Goal: Information Seeking & Learning: Learn about a topic

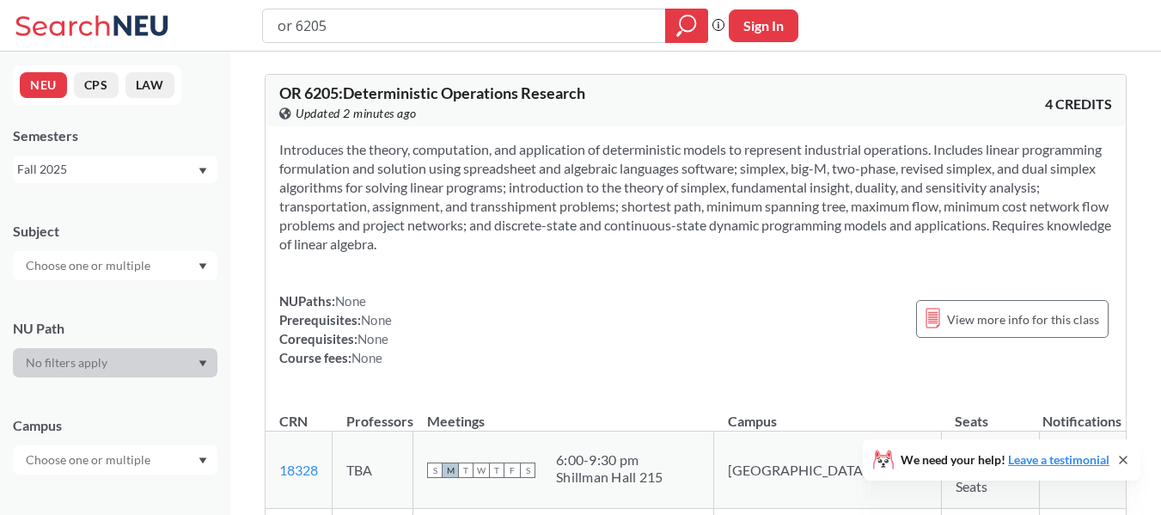
scroll to position [172, 0]
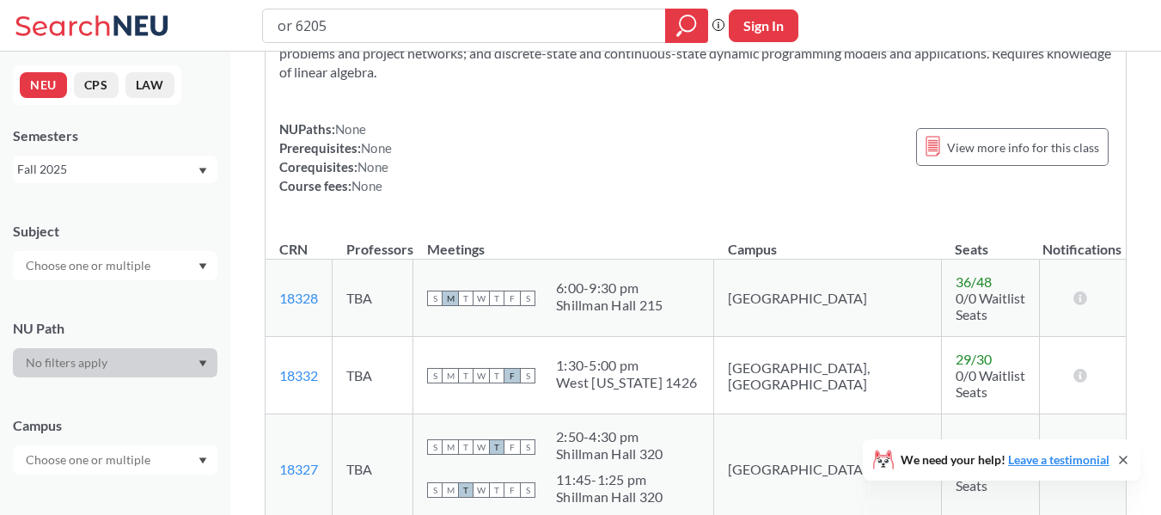
click at [332, 9] on div "or 6205" at bounding box center [485, 26] width 446 height 34
click at [340, 21] on input "or 6205" at bounding box center [464, 25] width 377 height 29
type input "ie 6600"
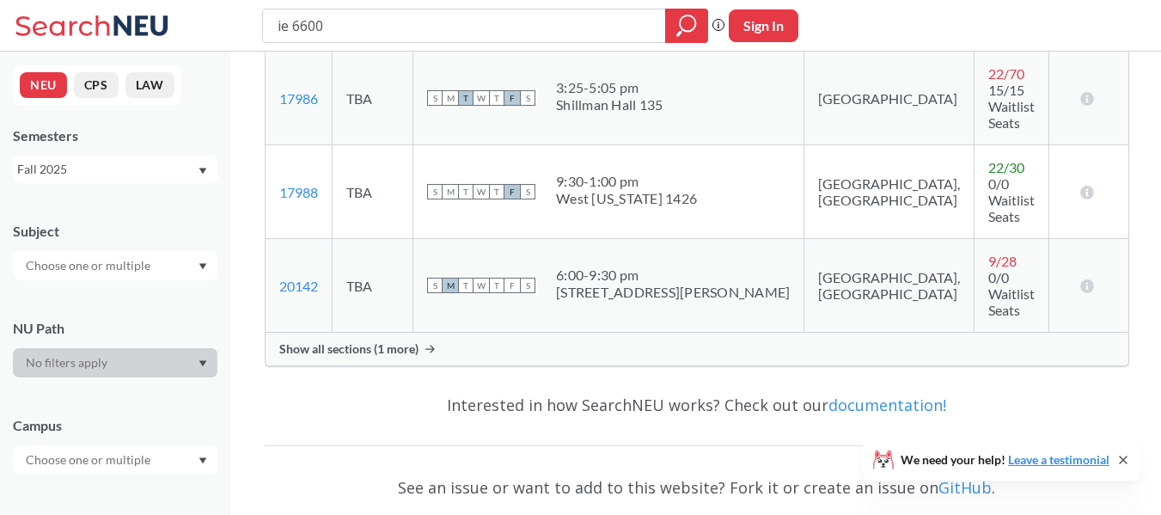
scroll to position [344, 0]
click at [804, 184] on td "[GEOGRAPHIC_DATA], [GEOGRAPHIC_DATA]" at bounding box center [889, 191] width 170 height 94
drag, startPoint x: 792, startPoint y: 184, endPoint x: 622, endPoint y: 156, distance: 172.4
click at [622, 156] on tr "17988 View this section on Banner. TBA S M T W T F S 9:30 - 1:00 pm [GEOGRAPHIC…" at bounding box center [697, 191] width 863 height 94
click at [611, 171] on div "9:30 - 1:00 pm" at bounding box center [626, 179] width 141 height 17
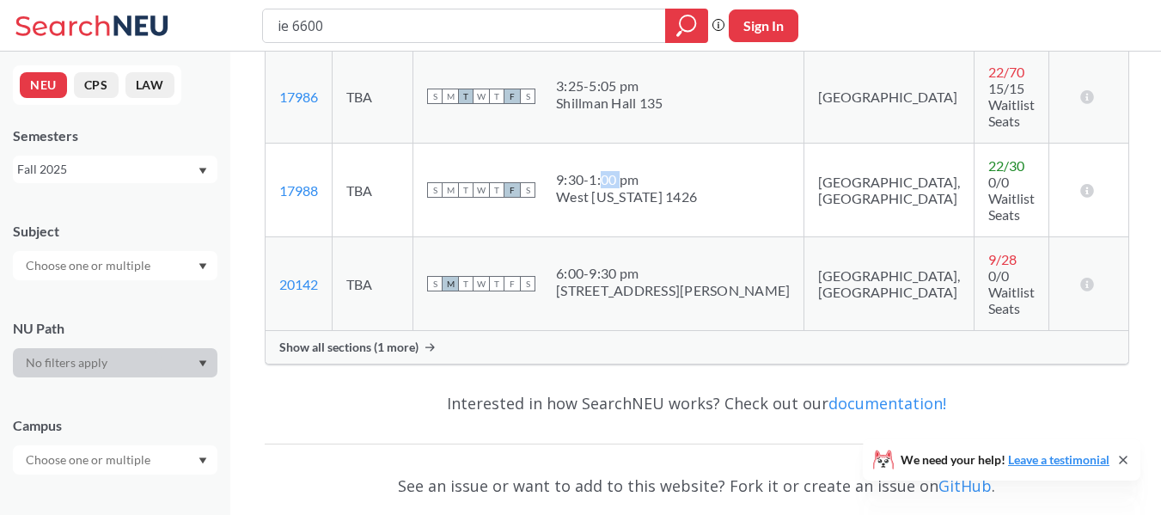
click at [611, 171] on div "9:30 - 1:00 pm" at bounding box center [626, 179] width 141 height 17
click at [610, 171] on div "9:30 - 1:00 pm" at bounding box center [626, 179] width 141 height 17
drag, startPoint x: 610, startPoint y: 163, endPoint x: 614, endPoint y: 183, distance: 20.1
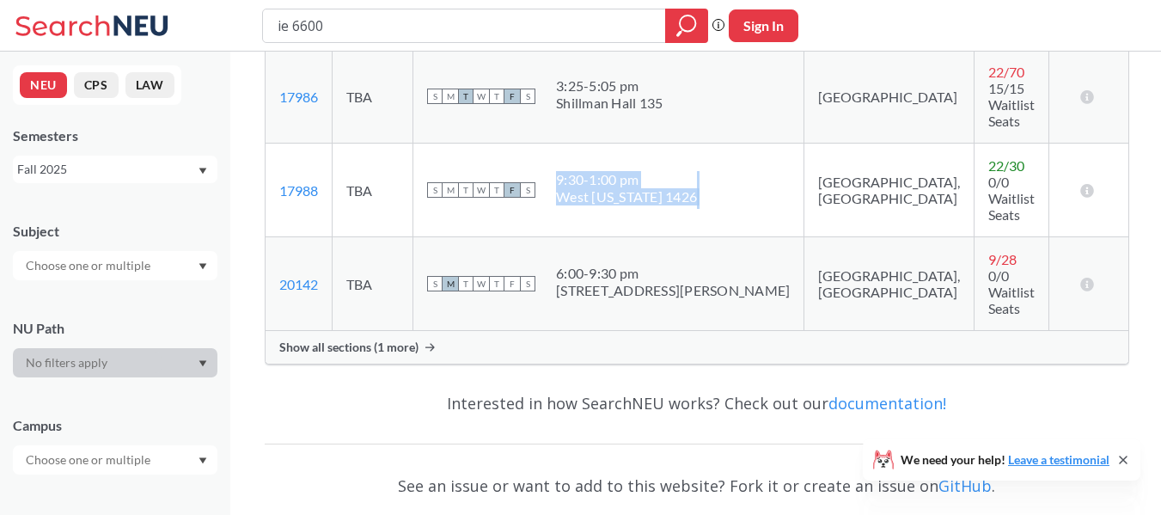
click at [614, 183] on div "9:30 - 1:00 pm [GEOGRAPHIC_DATA][US_STATE] 1426" at bounding box center [626, 190] width 141 height 38
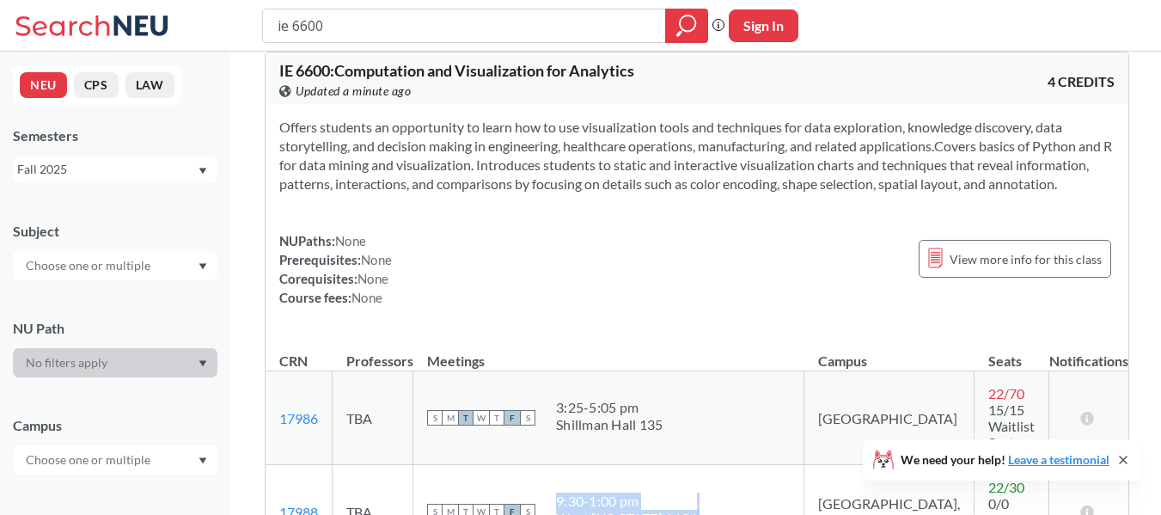
scroll to position [0, 0]
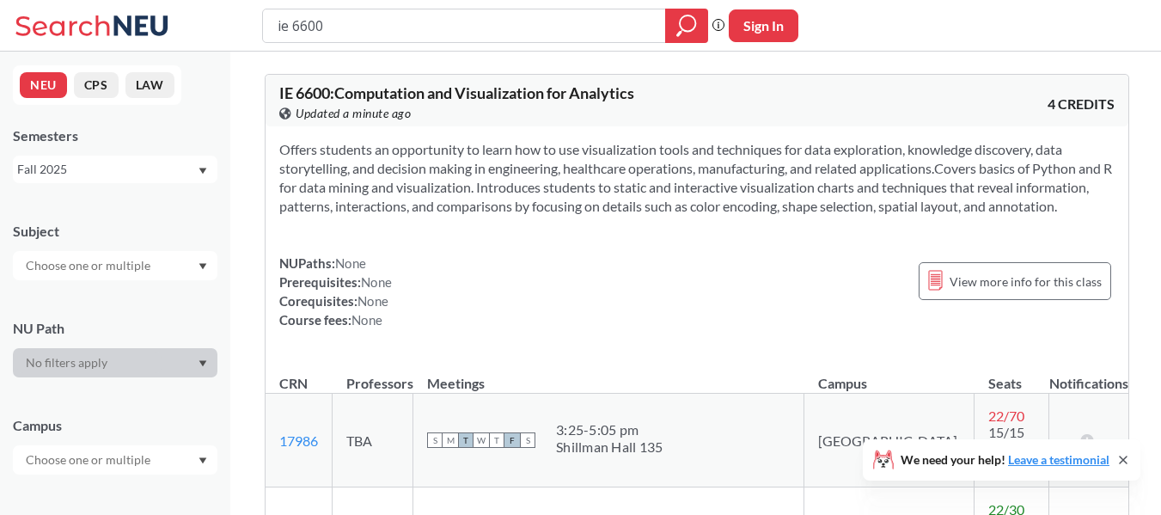
click at [569, 101] on span "IE 6600 : Computation and Visualization for Analytics" at bounding box center [456, 92] width 355 height 19
click at [393, 101] on span "IE 6600 : Computation and Visualization for Analytics" at bounding box center [456, 92] width 355 height 19
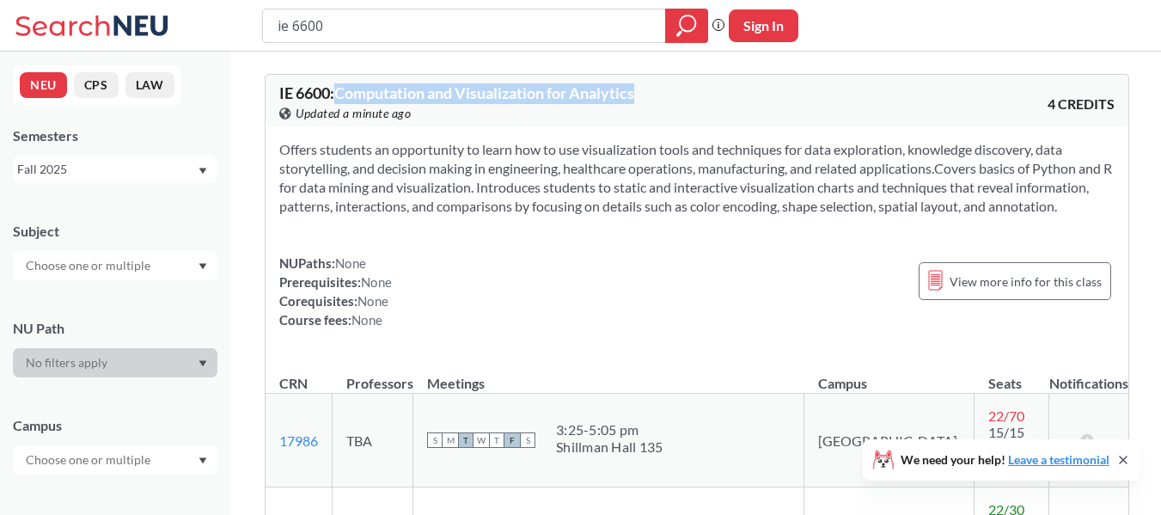
drag, startPoint x: 393, startPoint y: 101, endPoint x: 603, endPoint y: 96, distance: 210.6
click at [603, 96] on span "IE 6600 : Computation and Visualization for Analytics" at bounding box center [456, 92] width 355 height 19
copy span "Computation and Visualization for Analytics"
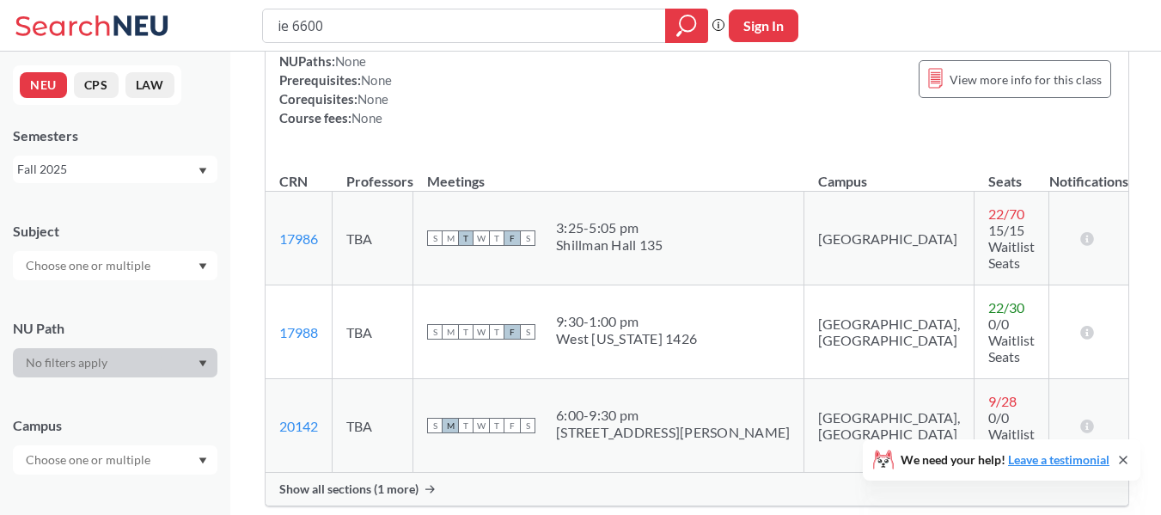
scroll to position [258, 0]
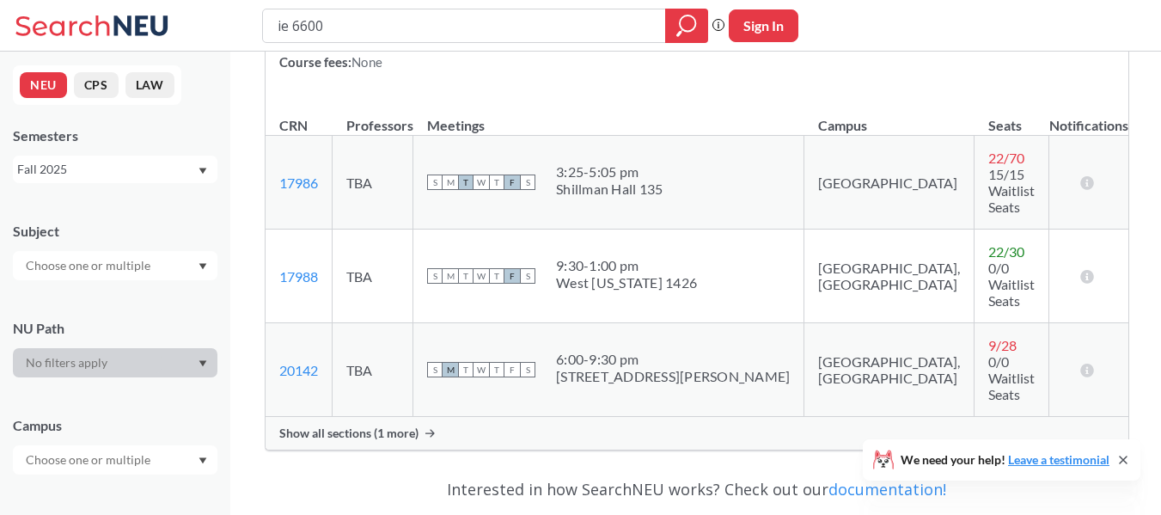
click at [636, 257] on div "9:30 - 1:00 pm" at bounding box center [626, 265] width 141 height 17
drag, startPoint x: 636, startPoint y: 250, endPoint x: 658, endPoint y: 257, distance: 23.4
click at [658, 257] on span "9:30 - 1:00 pm [GEOGRAPHIC_DATA][US_STATE] 1426" at bounding box center [626, 274] width 141 height 34
click at [658, 274] on div "West [US_STATE] 1426" at bounding box center [626, 282] width 141 height 17
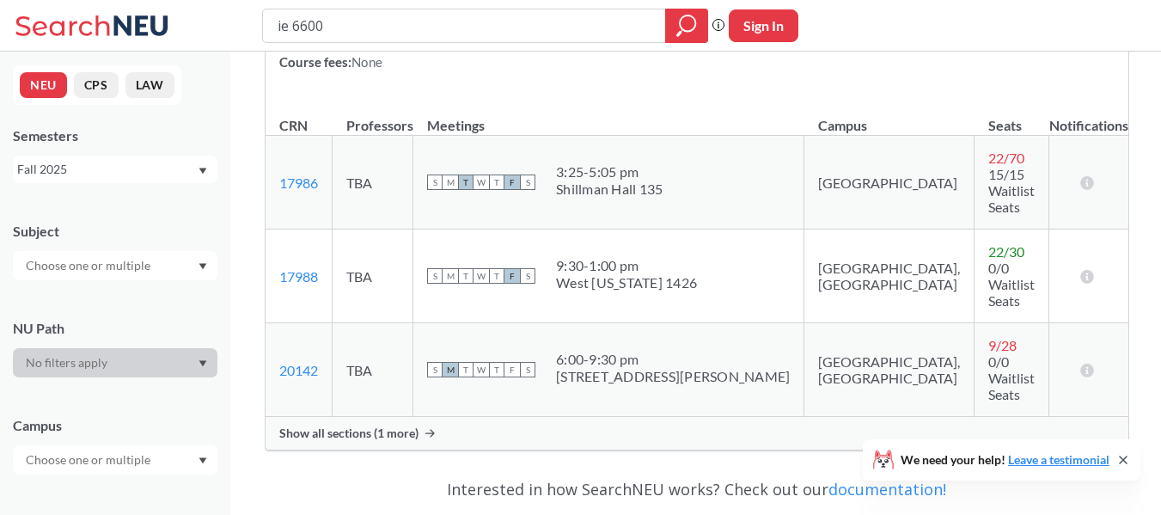
click at [657, 257] on div "9:30 - 1:00 pm" at bounding box center [626, 265] width 141 height 17
click at [658, 257] on div "9:30 - 1:00 pm" at bounding box center [626, 265] width 141 height 17
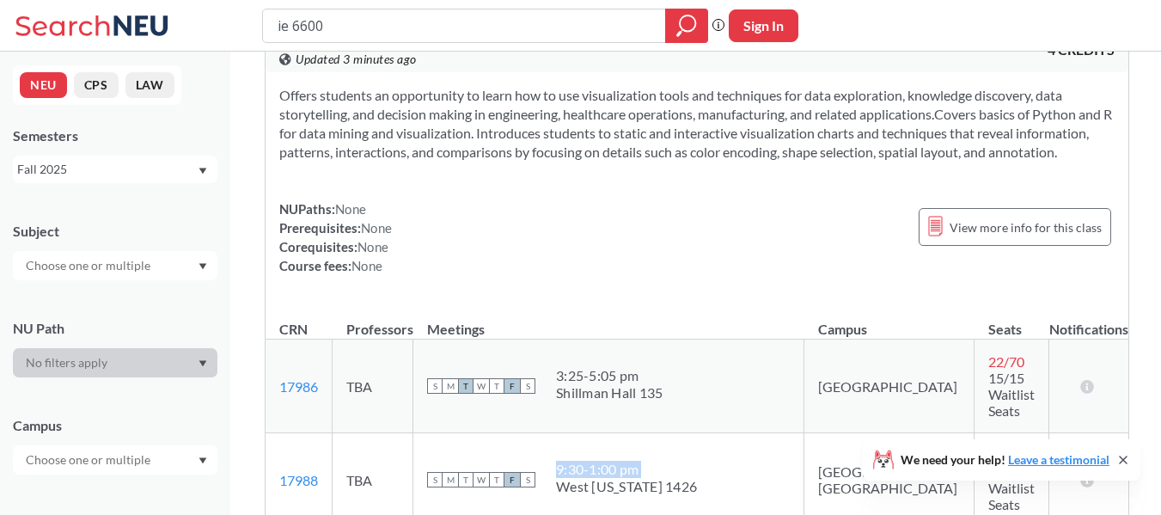
scroll to position [0, 0]
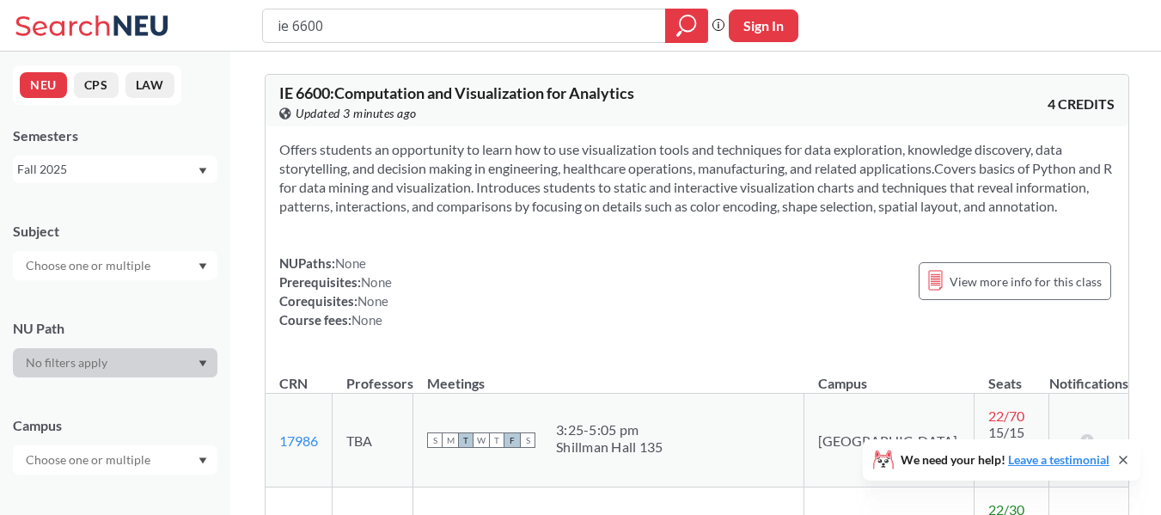
click at [397, 96] on span "IE 6600 : Computation and Visualization for Analytics" at bounding box center [456, 92] width 355 height 19
click at [357, 90] on span "IE 6600 : Computation and Visualization for Analytics" at bounding box center [456, 92] width 355 height 19
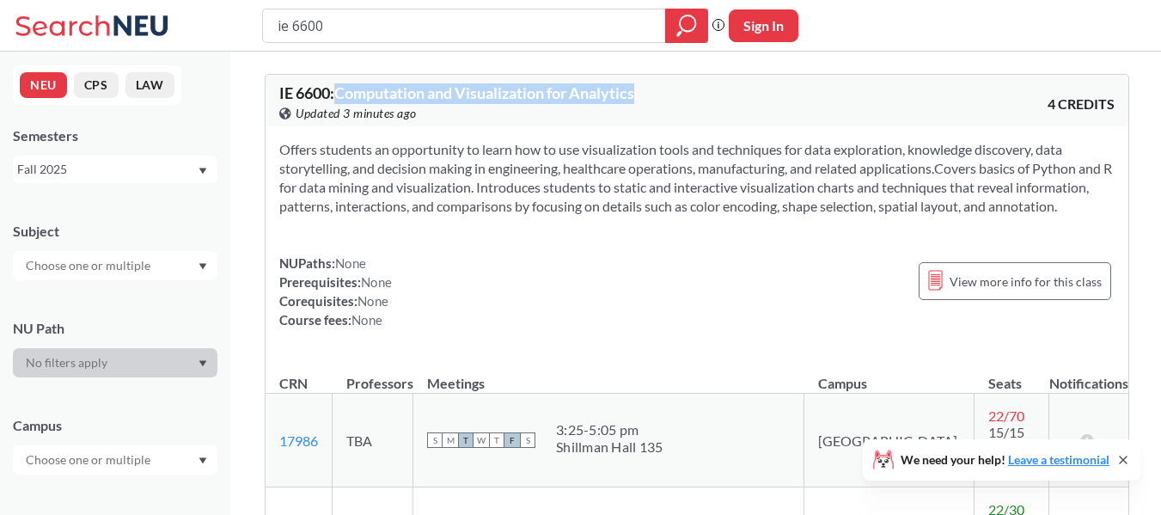
drag, startPoint x: 357, startPoint y: 90, endPoint x: 611, endPoint y: 58, distance: 256.5
click at [646, 90] on div "IE 6600 : Computation and Visualization for Analytics View this course on Banne…" at bounding box center [488, 104] width 418 height 38
click at [622, 97] on span "IE 6600 : Computation and Visualization for Analytics" at bounding box center [456, 92] width 355 height 19
drag, startPoint x: 621, startPoint y: 95, endPoint x: 364, endPoint y: 96, distance: 257.8
click at [364, 96] on span "IE 6600 : Computation and Visualization for Analytics" at bounding box center [456, 92] width 355 height 19
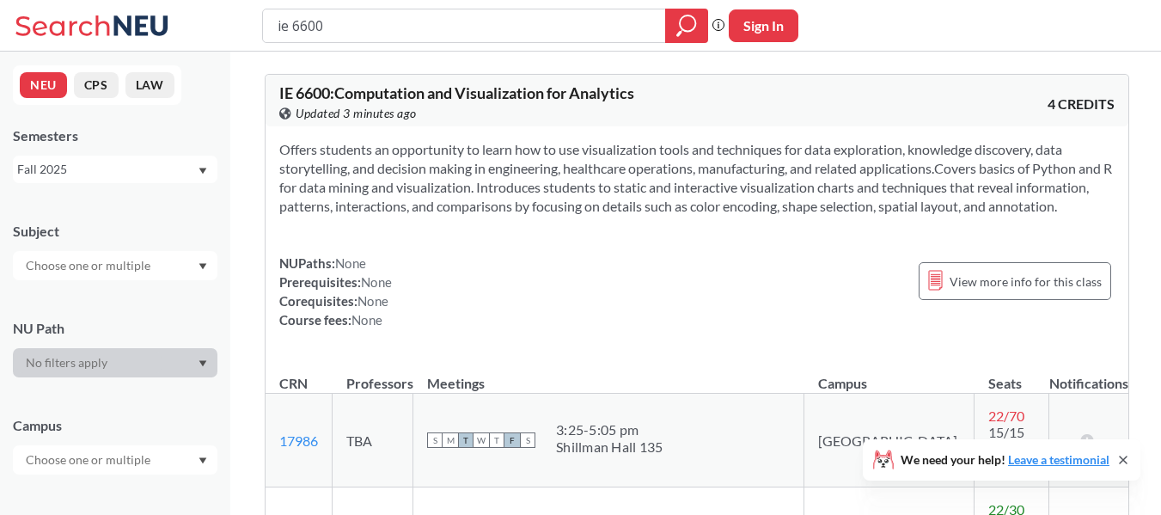
click at [377, 110] on span "Updated 3 minutes ago" at bounding box center [356, 113] width 121 height 19
drag, startPoint x: 377, startPoint y: 110, endPoint x: 565, endPoint y: 101, distance: 187.6
click at [565, 101] on div "IE 6600 : Computation and Visualization for Analytics View this course on Banne…" at bounding box center [488, 104] width 418 height 38
click at [368, 109] on span "Updated 3 minutes ago" at bounding box center [356, 113] width 121 height 19
click at [368, 102] on div "IE 6600 : Computation and Visualization for Analytics View this course on Banne…" at bounding box center [488, 104] width 418 height 38
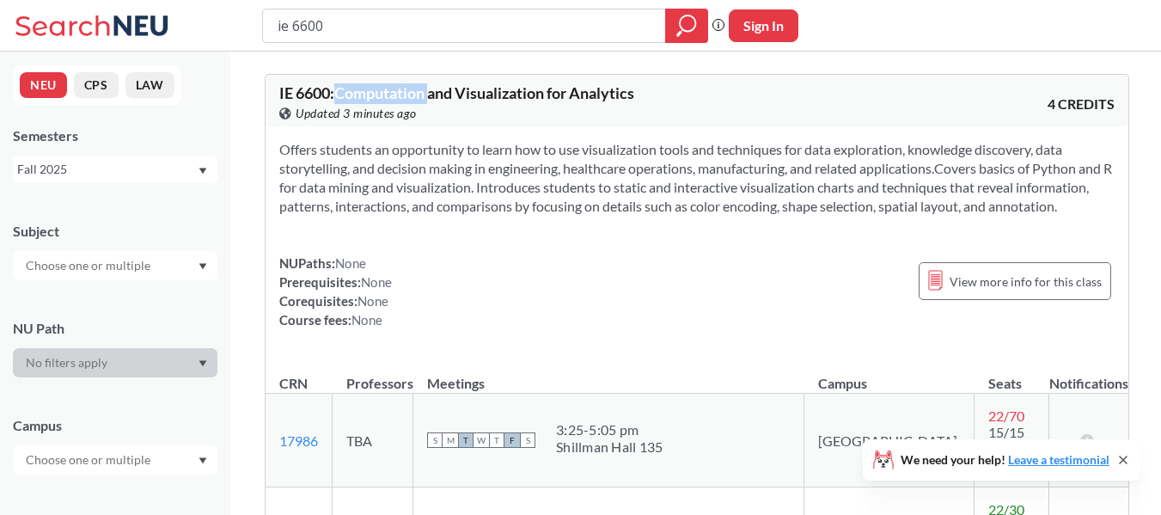
click at [368, 102] on div "IE 6600 : Computation and Visualization for Analytics View this course on Banne…" at bounding box center [488, 104] width 418 height 38
click at [370, 100] on span "IE 6600 : Computation and Visualization for Analytics" at bounding box center [456, 92] width 355 height 19
drag, startPoint x: 370, startPoint y: 100, endPoint x: 592, endPoint y: 95, distance: 221.8
click at [592, 95] on span "IE 6600 : Computation and Visualization for Analytics" at bounding box center [456, 92] width 355 height 19
click at [453, 177] on section "Offers students an opportunity to learn how to use visualization tools and tech…" at bounding box center [696, 178] width 835 height 76
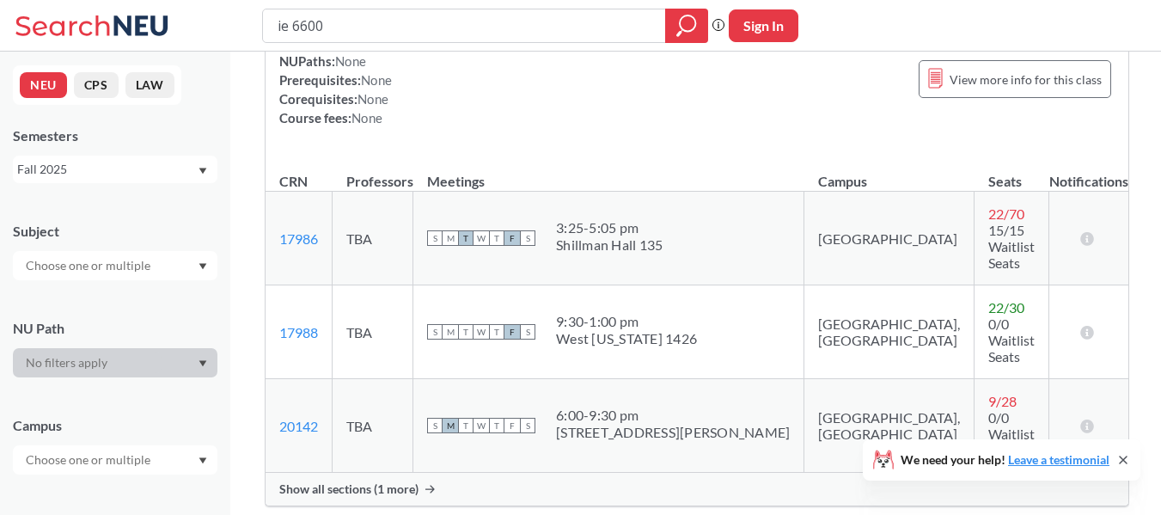
scroll to position [258, 0]
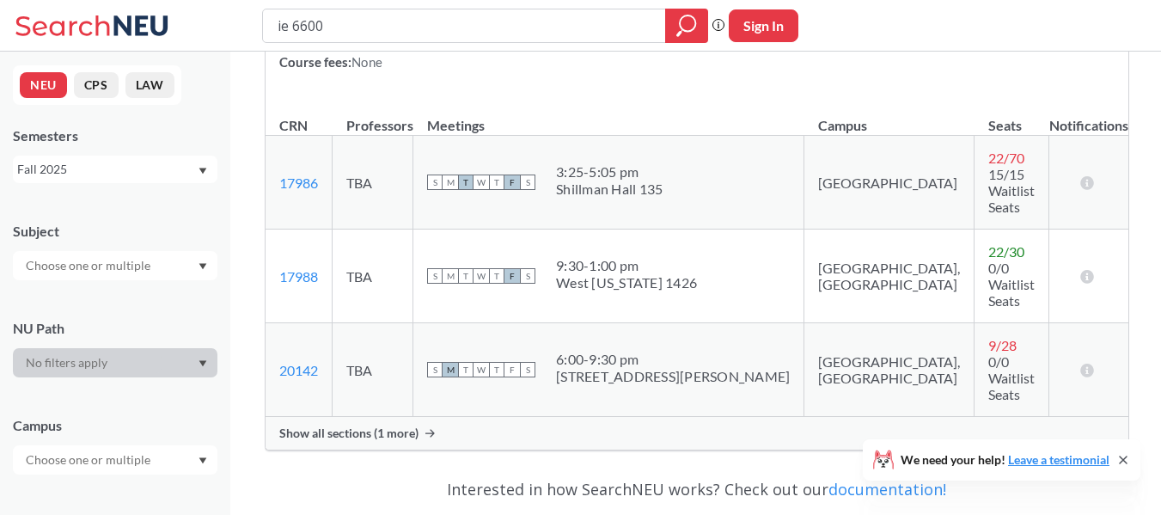
click at [547, 71] on div "NUPaths: None Prerequisites: None Corequisites: None Course fees: None View mor…" at bounding box center [696, 34] width 835 height 76
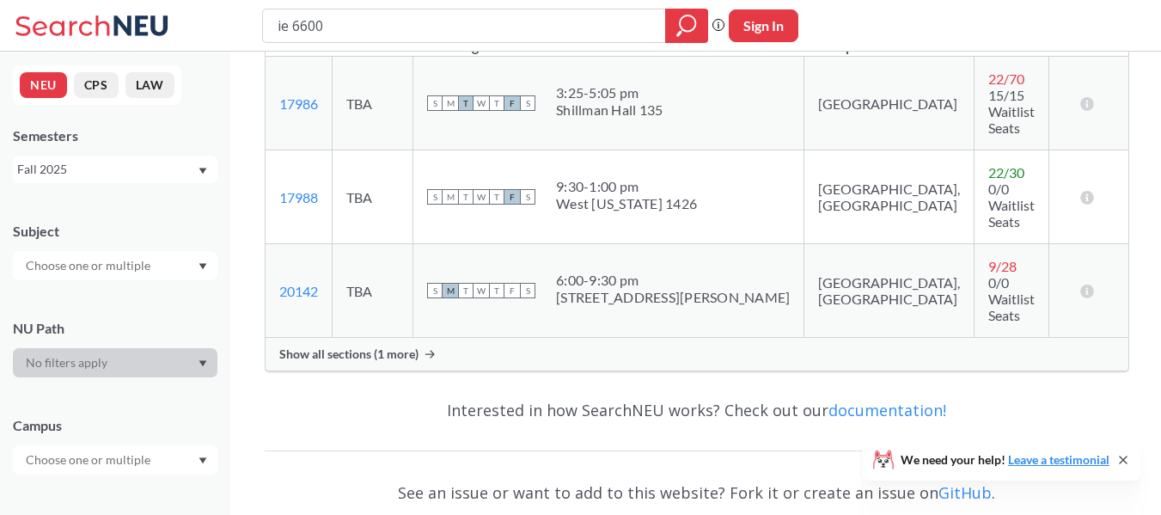
scroll to position [344, 0]
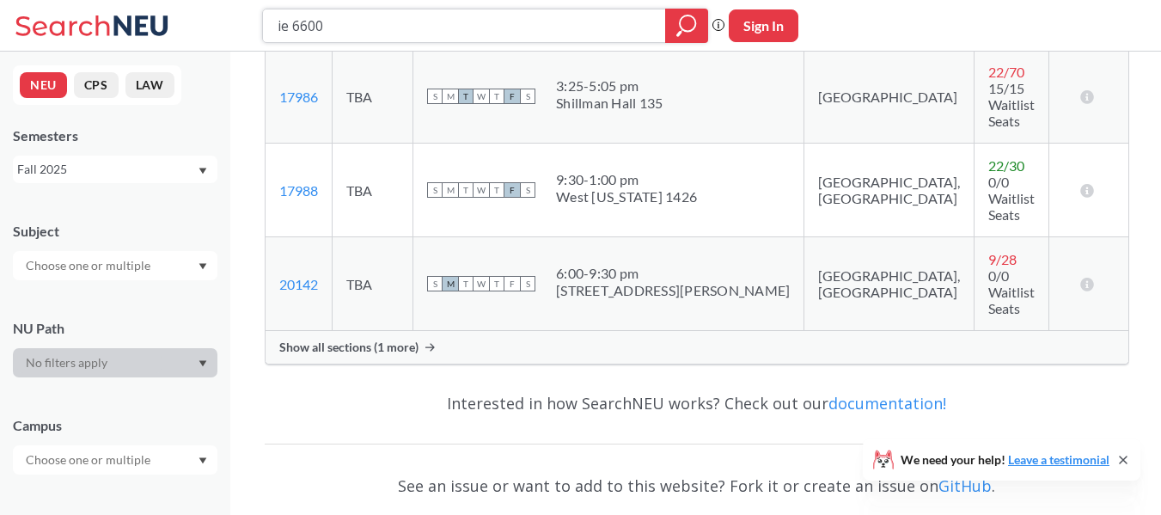
click at [345, 17] on input "ie 6600" at bounding box center [464, 25] width 377 height 29
type input "or 6205"
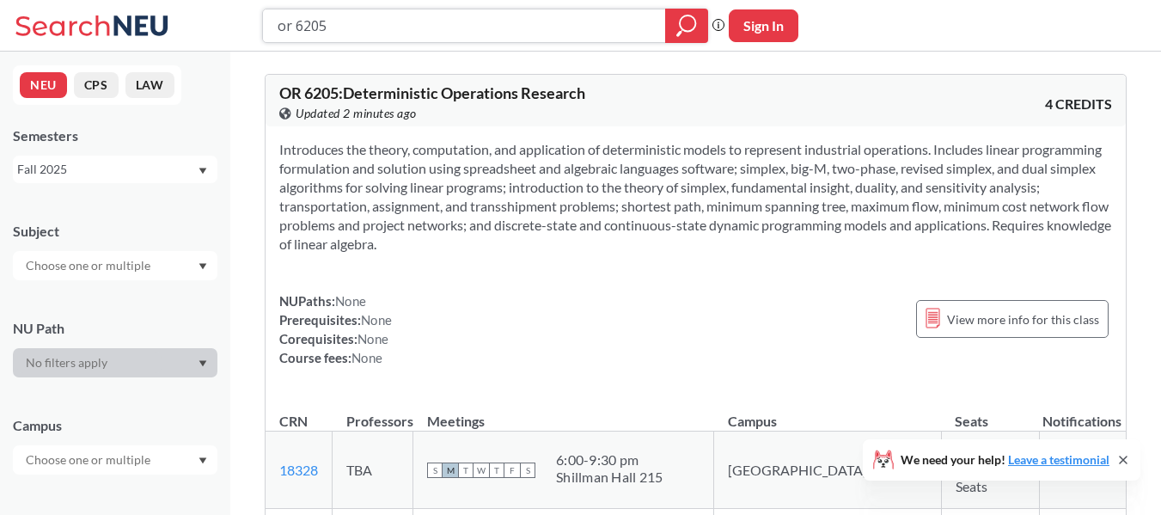
scroll to position [258, 0]
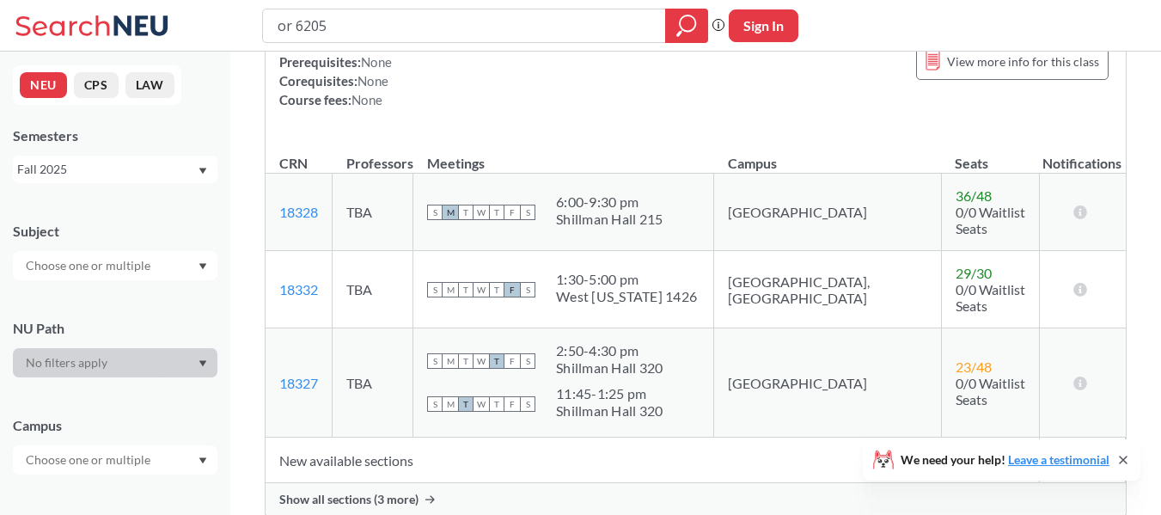
click at [587, 271] on div "1:30 - 5:00 pm" at bounding box center [626, 279] width 141 height 17
